Goal: Information Seeking & Learning: Learn about a topic

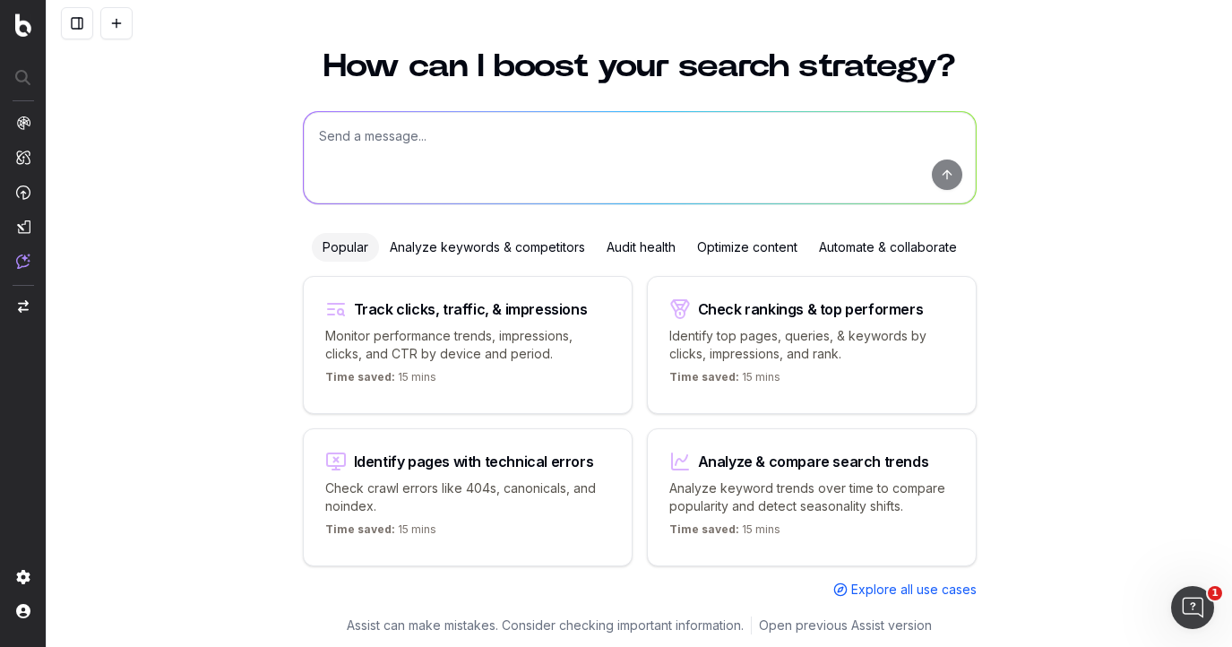
scroll to position [48, 0]
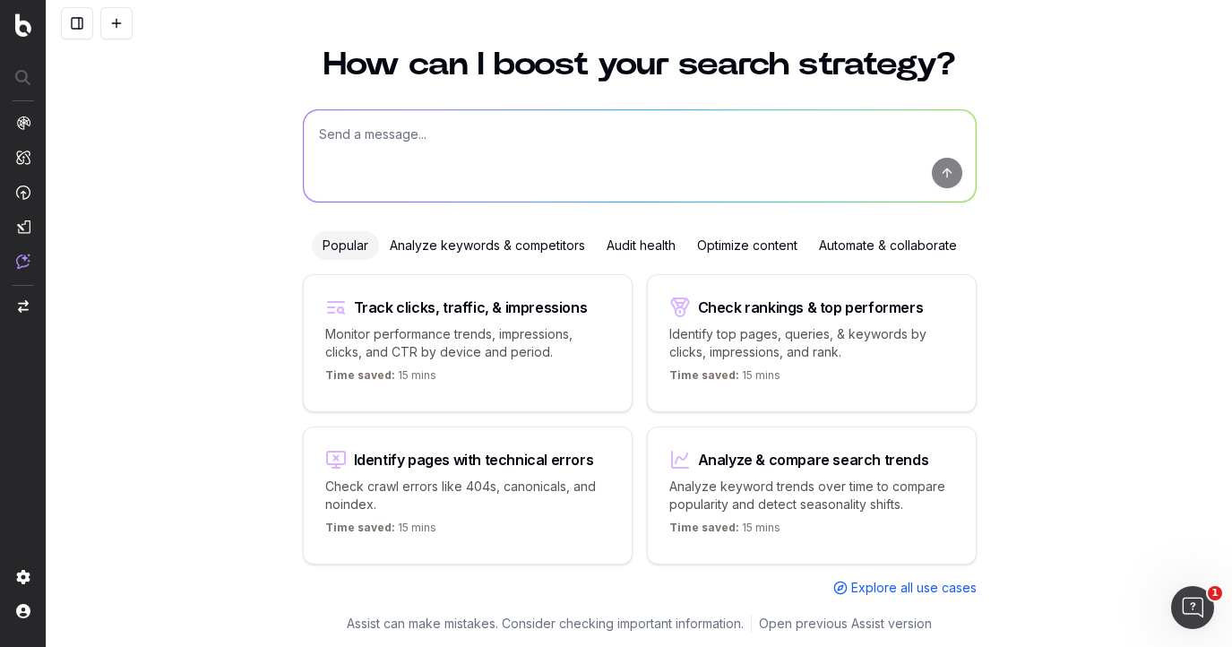
click at [513, 245] on div "Analyze keywords & competitors" at bounding box center [487, 245] width 217 height 29
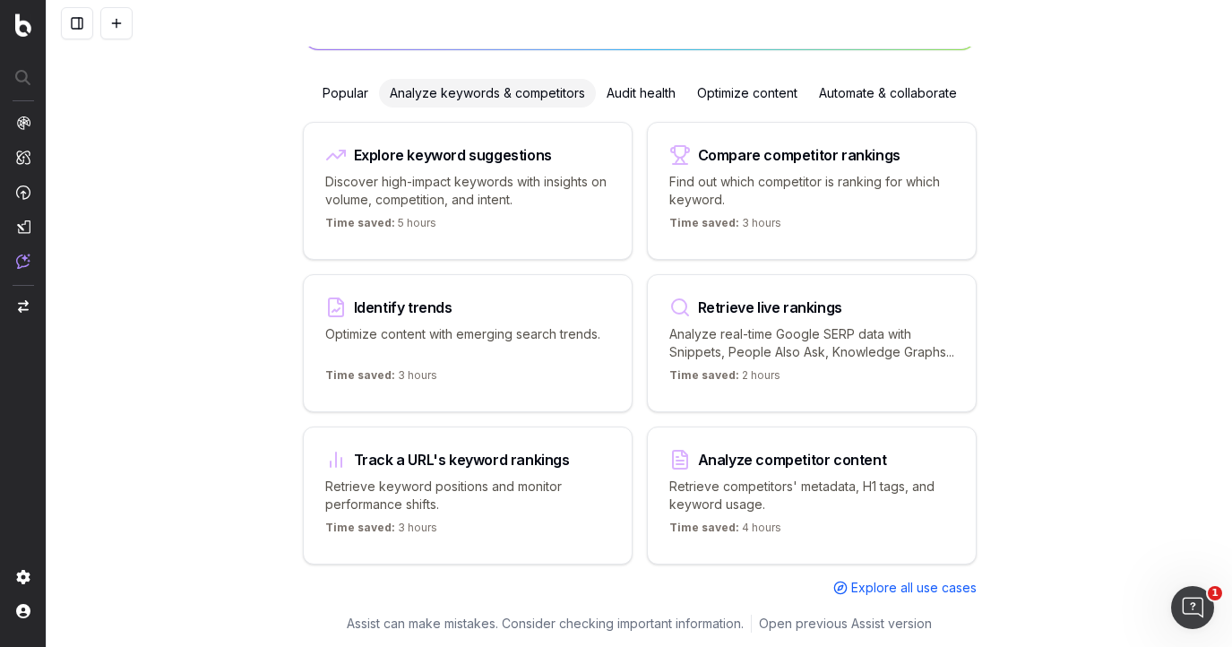
click at [838, 173] on p "Find out which competitor is ranking for which keyword." at bounding box center [811, 191] width 285 height 36
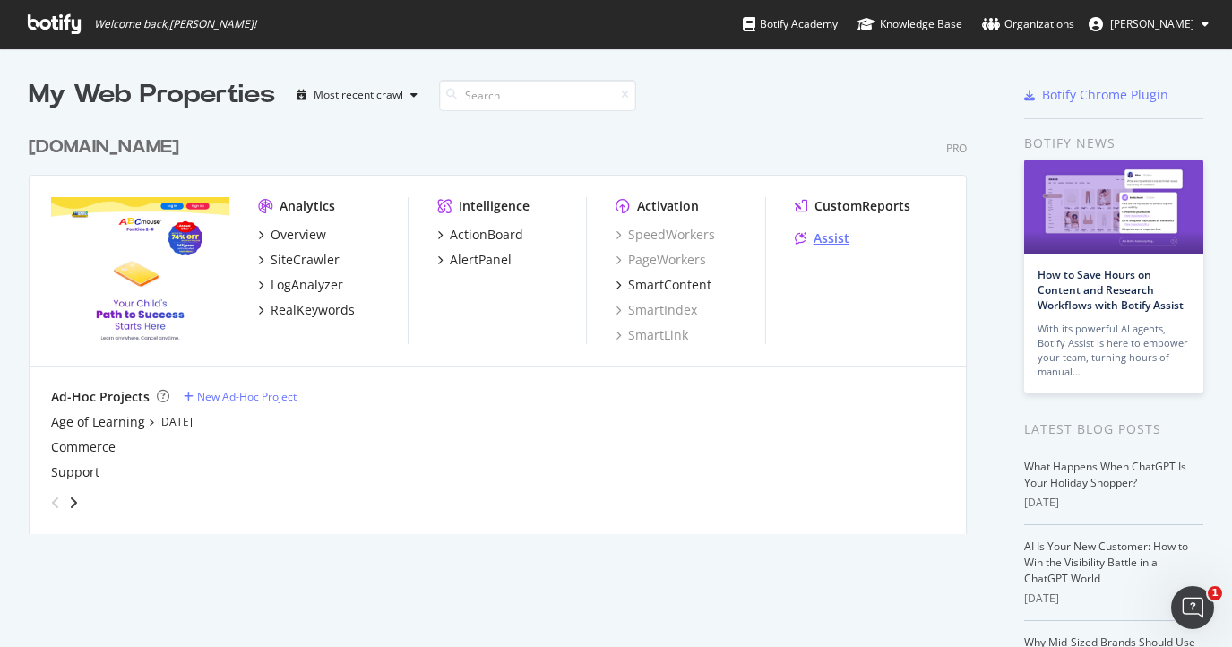
click at [831, 237] on div "Assist" at bounding box center [832, 238] width 36 height 18
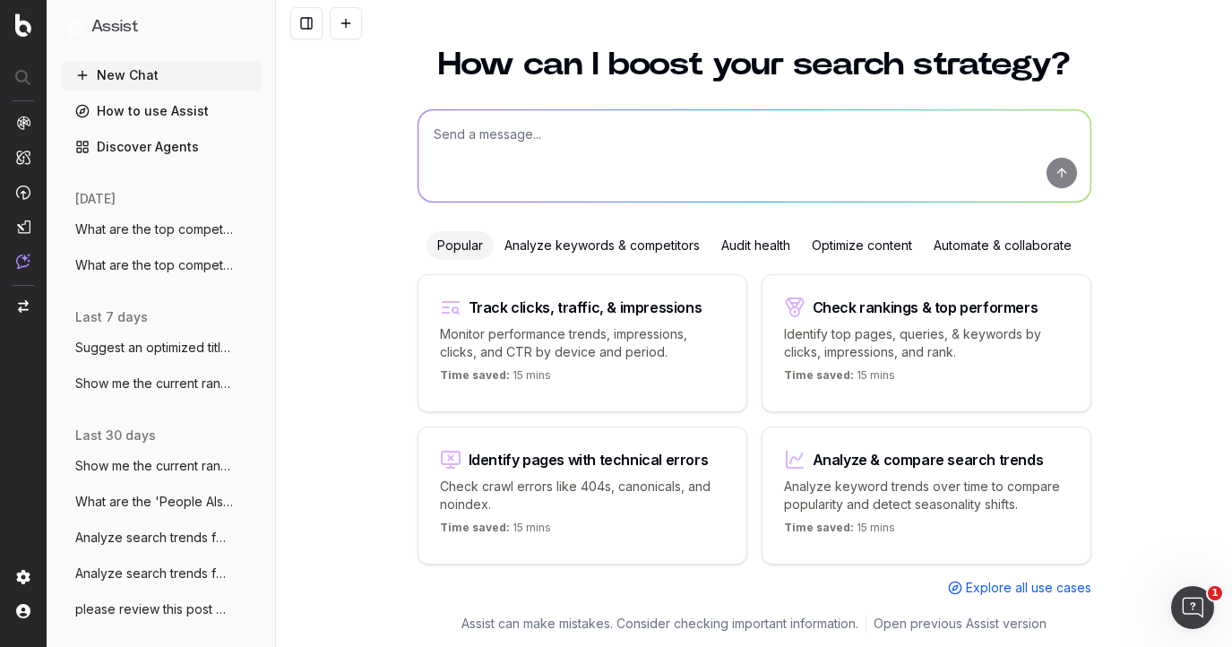
click at [662, 244] on div "Analyze keywords & competitors" at bounding box center [602, 245] width 217 height 29
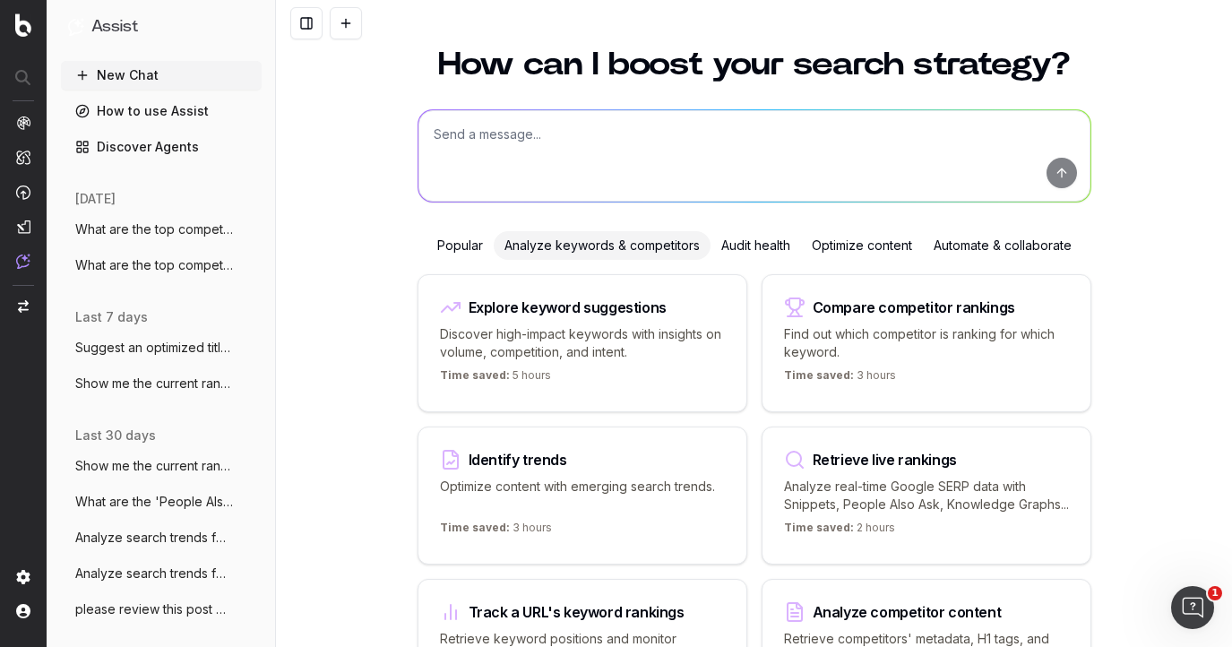
scroll to position [219, 0]
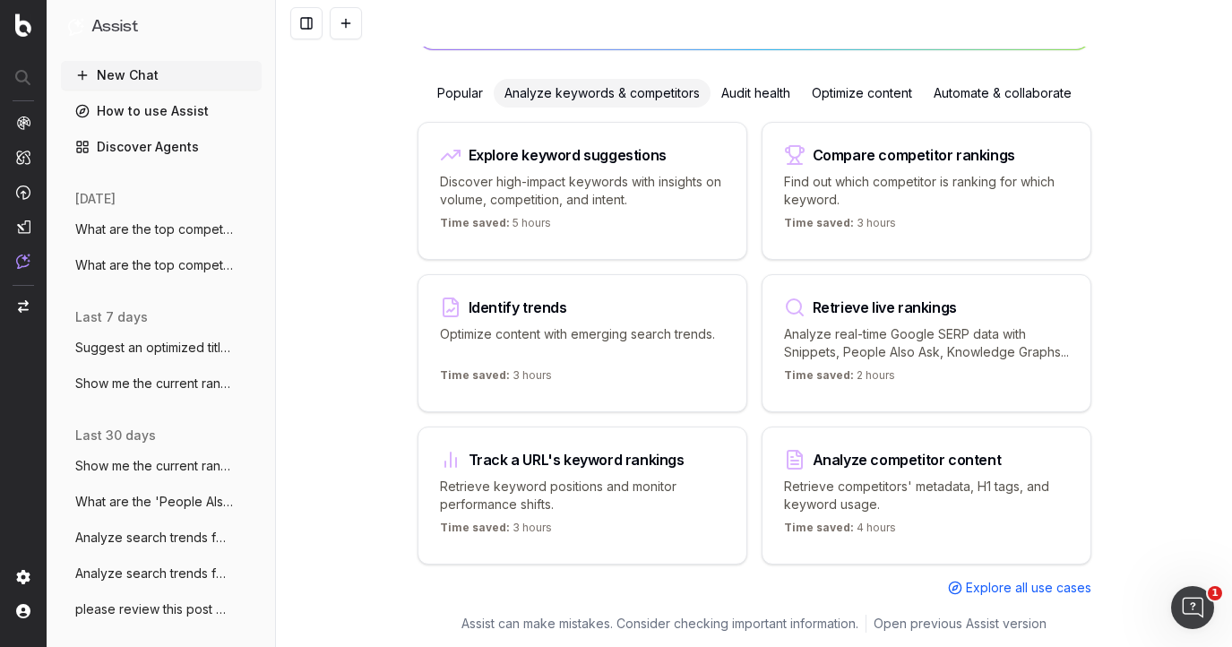
click at [899, 480] on p "Retrieve competitors' metadata, H1 tags, and keyword usage." at bounding box center [926, 496] width 285 height 36
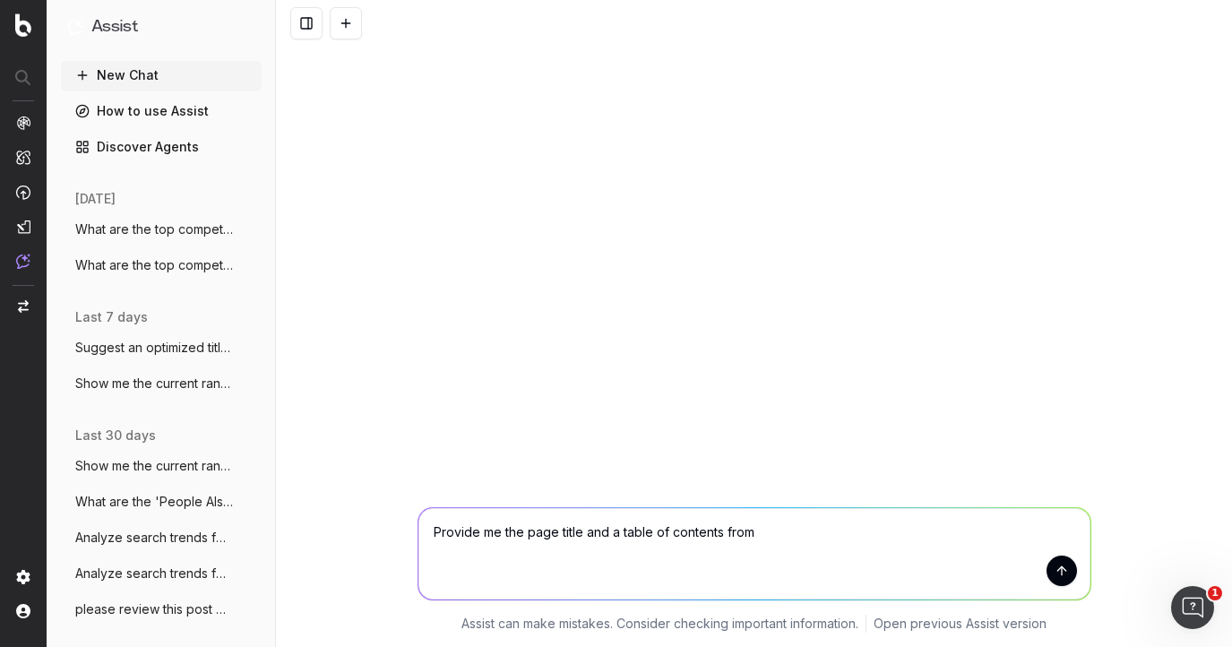
scroll to position [0, 0]
paste textarea "https://www.splashlearn.com/blog/animal-names-in-english-for-kids/"
type textarea "Provide me the page title and a table of contents from https://www.splashlearn.…"
click at [1062, 570] on button "submit" at bounding box center [1062, 571] width 30 height 30
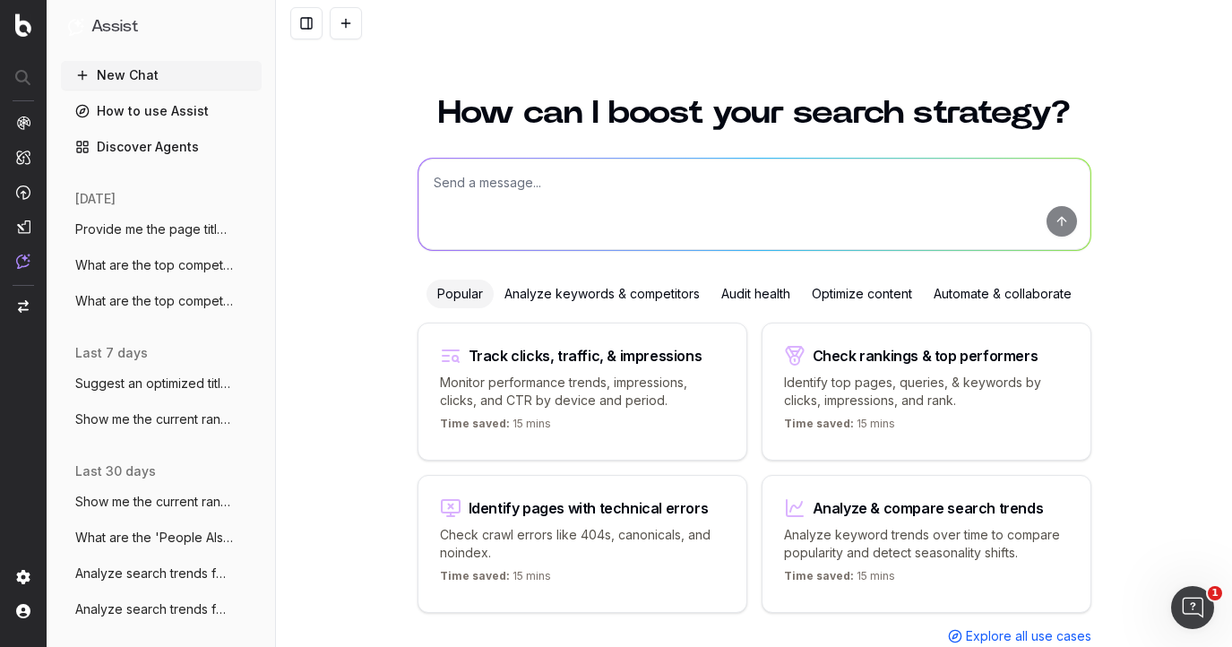
click at [565, 294] on div "Analyze keywords & competitors" at bounding box center [602, 294] width 217 height 29
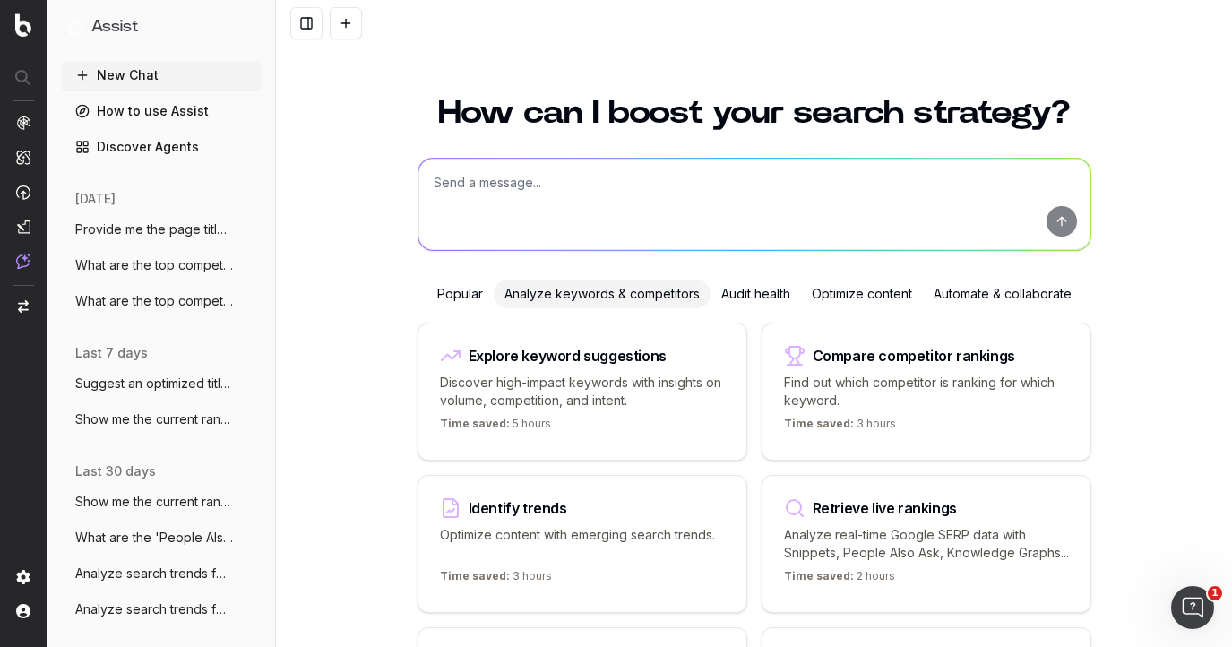
click at [558, 357] on div "Explore keyword suggestions" at bounding box center [568, 356] width 198 height 14
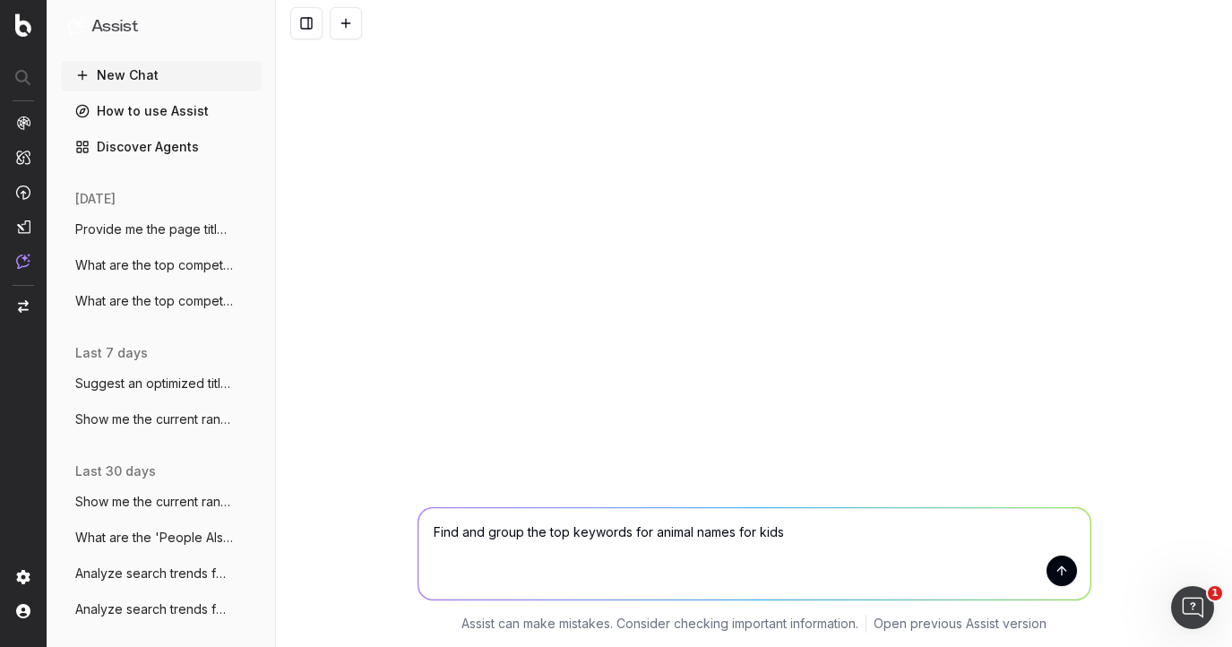
click at [732, 532] on textarea "Find and group the top keywords for animal names for kids" at bounding box center [754, 553] width 672 height 91
click at [652, 530] on textarea "Find and group the top keywords for animal names for kids" at bounding box center [754, 553] width 672 height 91
click at [766, 531] on textarea "Find and group the top keywords for list of animal names for kids" at bounding box center [754, 553] width 672 height 91
type textarea "Find and group the top keywords for list of animal names in english for kids"
click at [1061, 571] on button "submit" at bounding box center [1062, 571] width 30 height 30
